Goal: Task Accomplishment & Management: Manage account settings

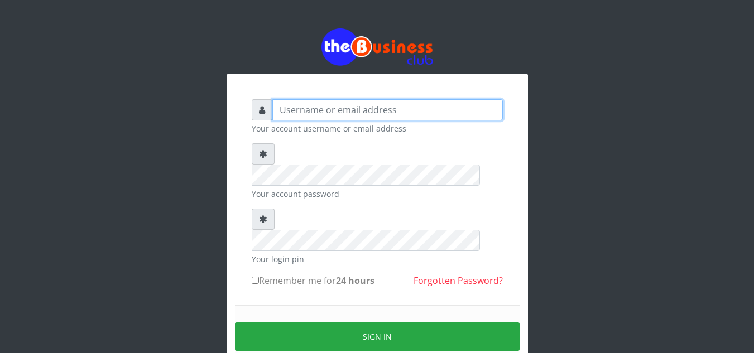
click at [306, 107] on input "text" at bounding box center [387, 109] width 231 height 21
type input "Adonaicom"
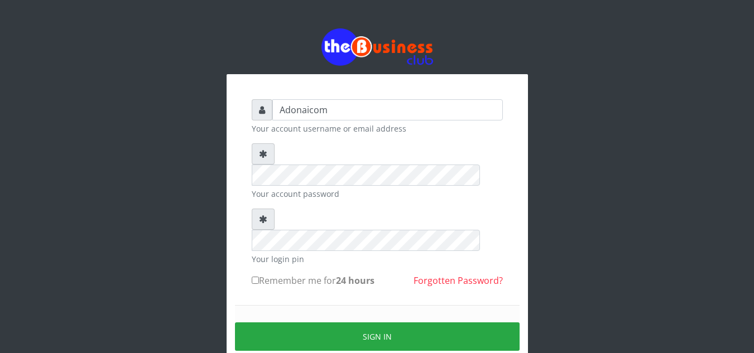
click at [272, 157] on div at bounding box center [263, 153] width 23 height 21
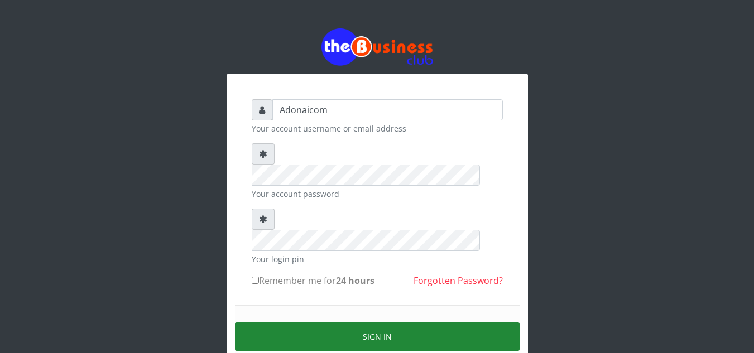
click at [372, 323] on button "Sign in" at bounding box center [377, 337] width 285 height 28
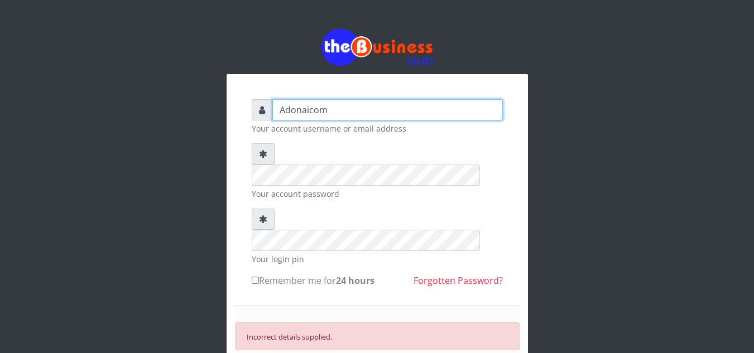
click at [326, 109] on input "Adonaicom" at bounding box center [387, 109] width 231 height 21
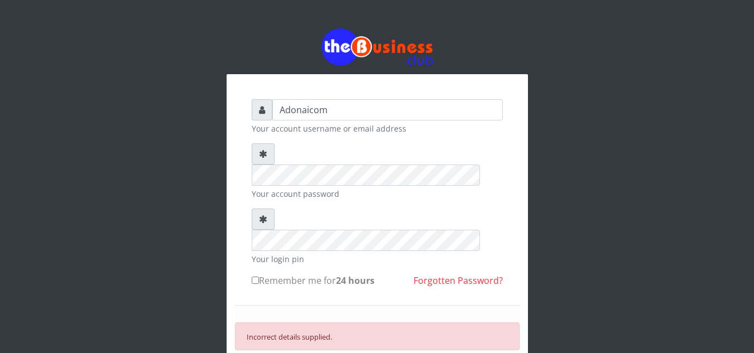
click at [255, 277] on input "Remember me for 24 hours" at bounding box center [255, 280] width 7 height 7
checkbox input "true"
click at [237, 190] on div "Adonaicom Your account username or email address Your account password Your log…" at bounding box center [377, 262] width 301 height 377
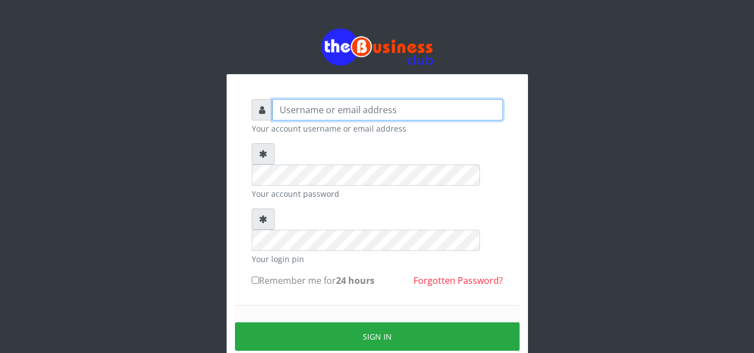
click at [305, 112] on input "text" at bounding box center [387, 109] width 231 height 21
click at [284, 111] on input "text" at bounding box center [387, 109] width 231 height 21
type input "Adonaicom"
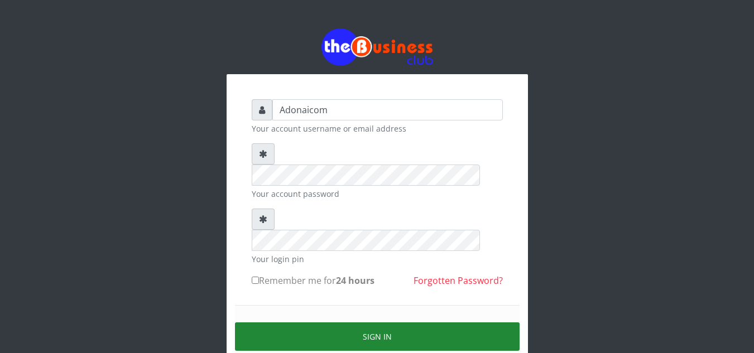
click at [376, 323] on button "Sign in" at bounding box center [377, 337] width 285 height 28
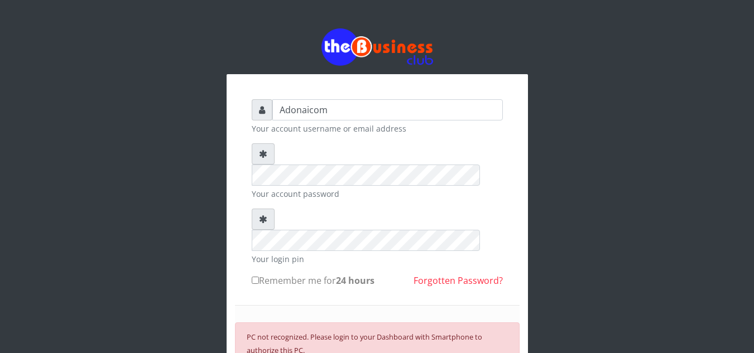
click at [254, 277] on input "Remember me for 24 hours" at bounding box center [255, 280] width 7 height 7
checkbox input "true"
click at [296, 332] on small "PC not recognized. Please login to your Dashboard with Smartphone to authorize …" at bounding box center [365, 357] width 237 height 50
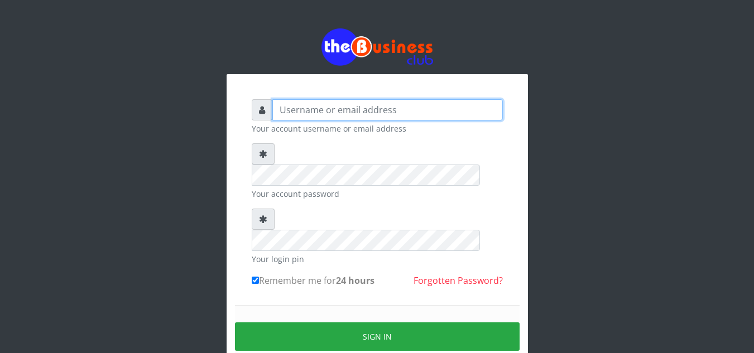
click at [285, 109] on input "text" at bounding box center [387, 109] width 231 height 21
click at [285, 108] on input "text" at bounding box center [387, 109] width 231 height 21
type input "a"
type input "Adonaicom"
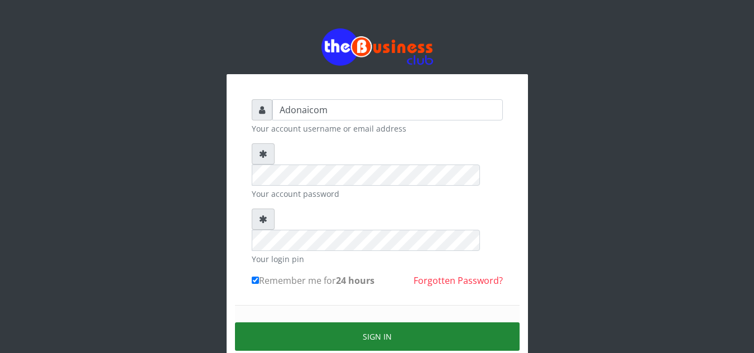
click at [377, 323] on button "Sign in" at bounding box center [377, 337] width 285 height 28
